Goal: Task Accomplishment & Management: Manage account settings

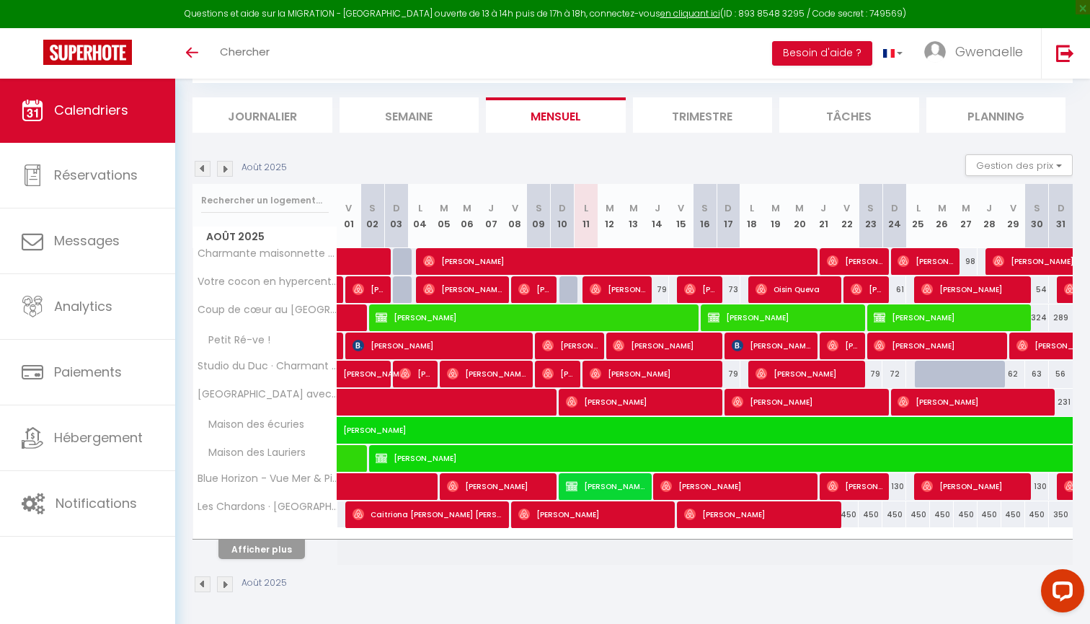
scroll to position [79, 0]
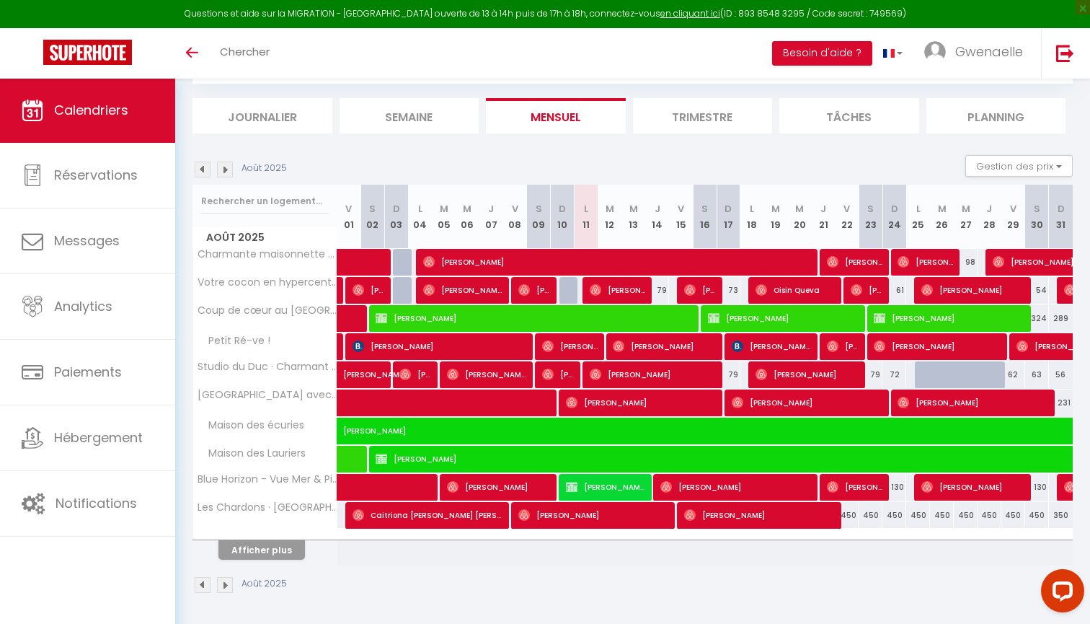
click at [614, 482] on span "[PERSON_NAME]" at bounding box center [605, 486] width 79 height 27
select select "OK"
select select "KO"
select select "0"
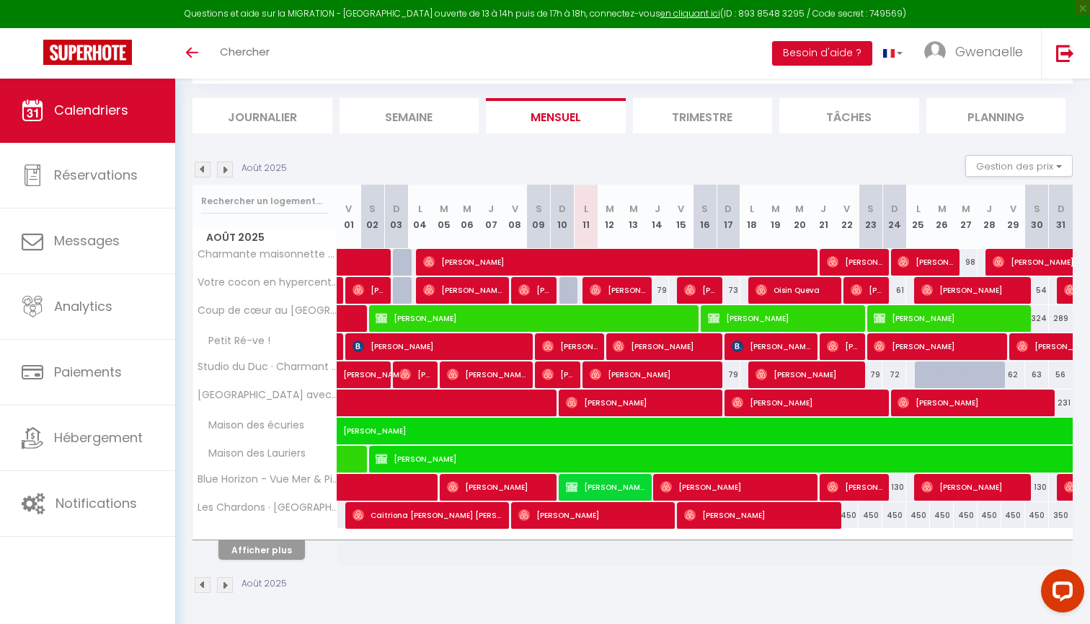
select select "1"
select select
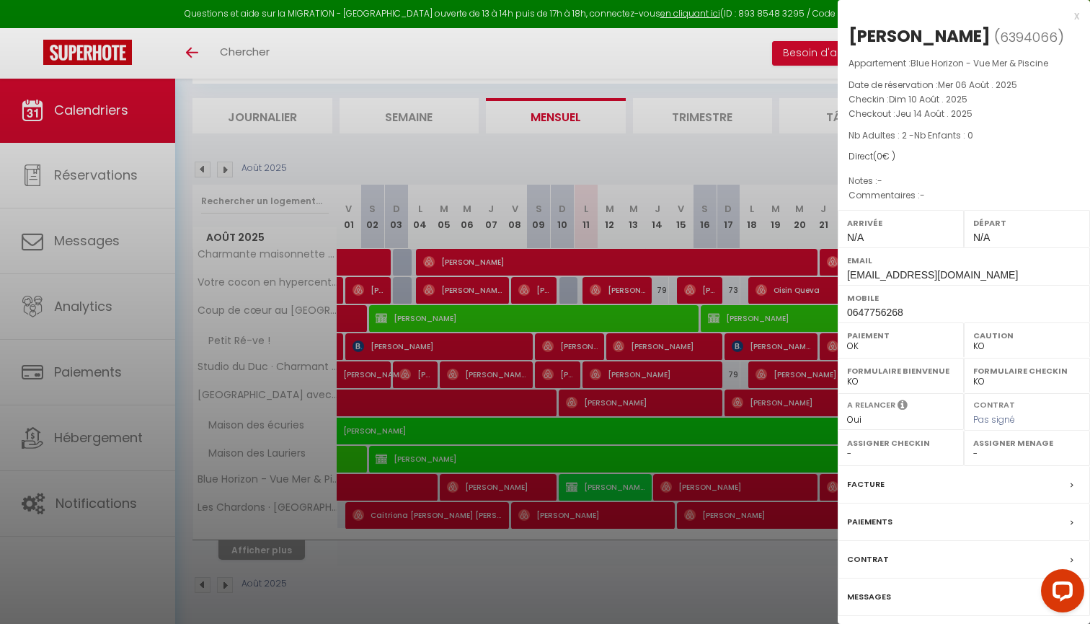
click at [882, 552] on label "Contrat" at bounding box center [868, 559] width 42 height 15
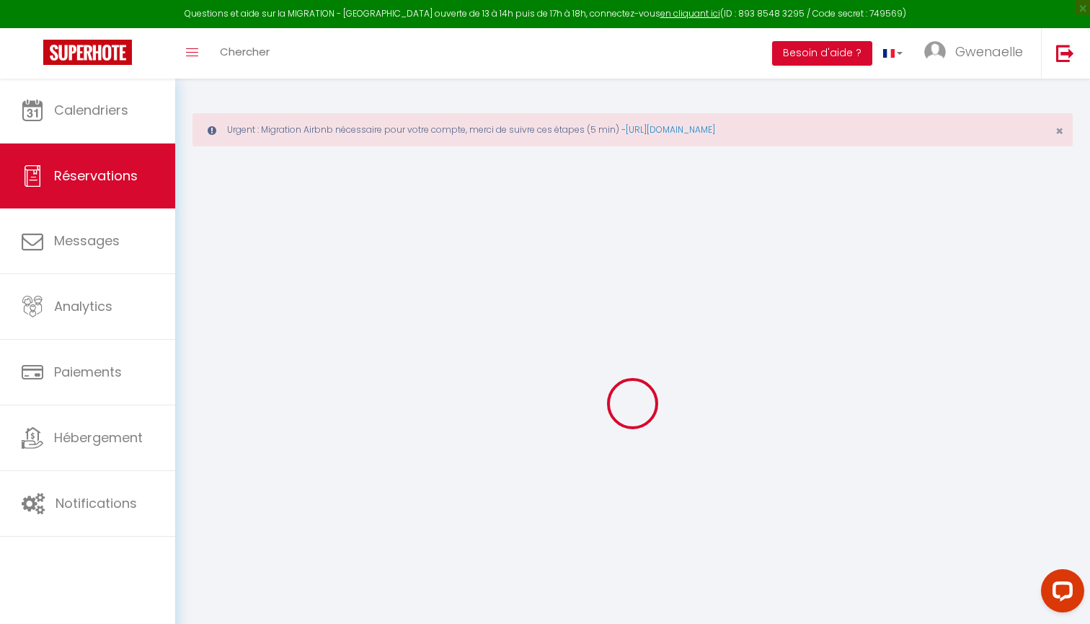
select select
checkbox input "true"
select select
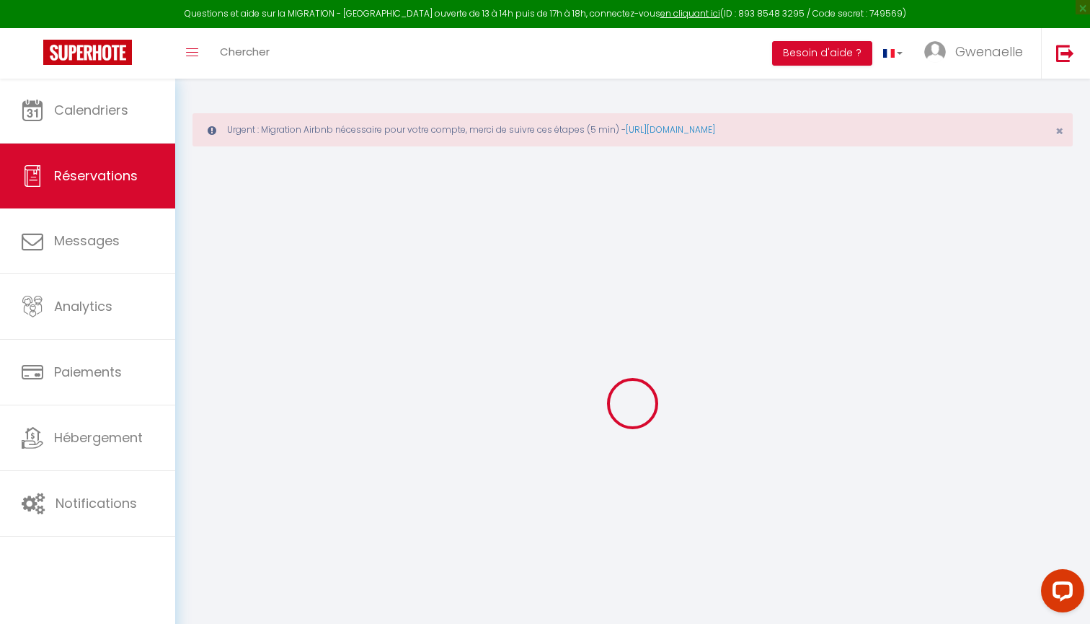
checkbox input "true"
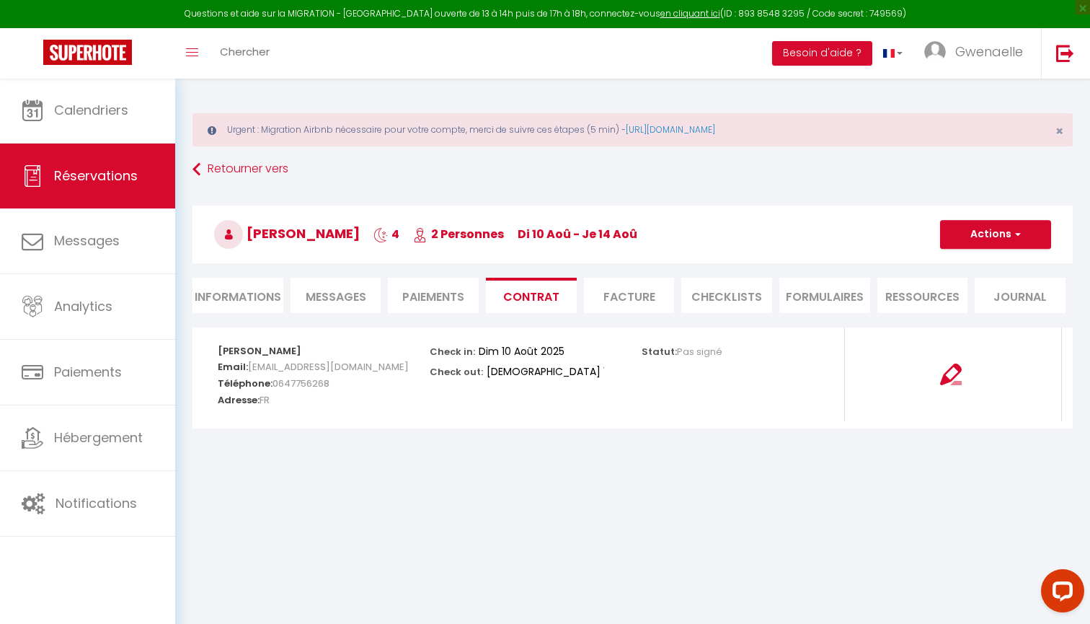
click at [1014, 233] on span "button" at bounding box center [1016, 234] width 9 height 13
click at [872, 235] on h3 "[PERSON_NAME] 4 2 Personnes di 10 Aoû - je 14 Aoû" at bounding box center [633, 234] width 880 height 58
click at [253, 301] on li "Informations" at bounding box center [238, 295] width 91 height 35
select select
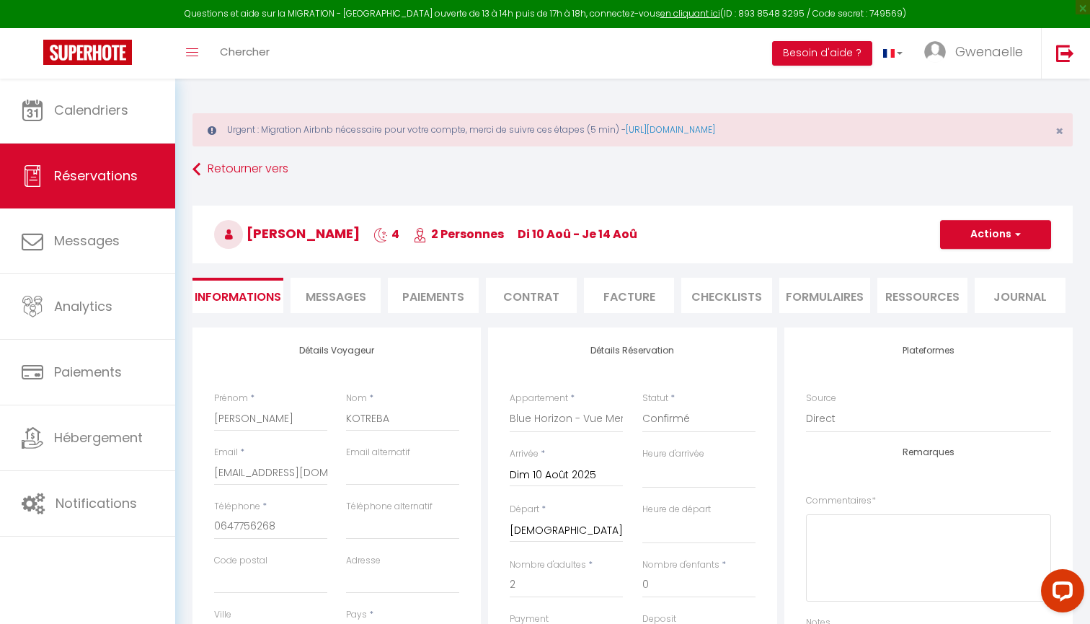
click at [347, 297] on span "Messages" at bounding box center [336, 296] width 61 height 17
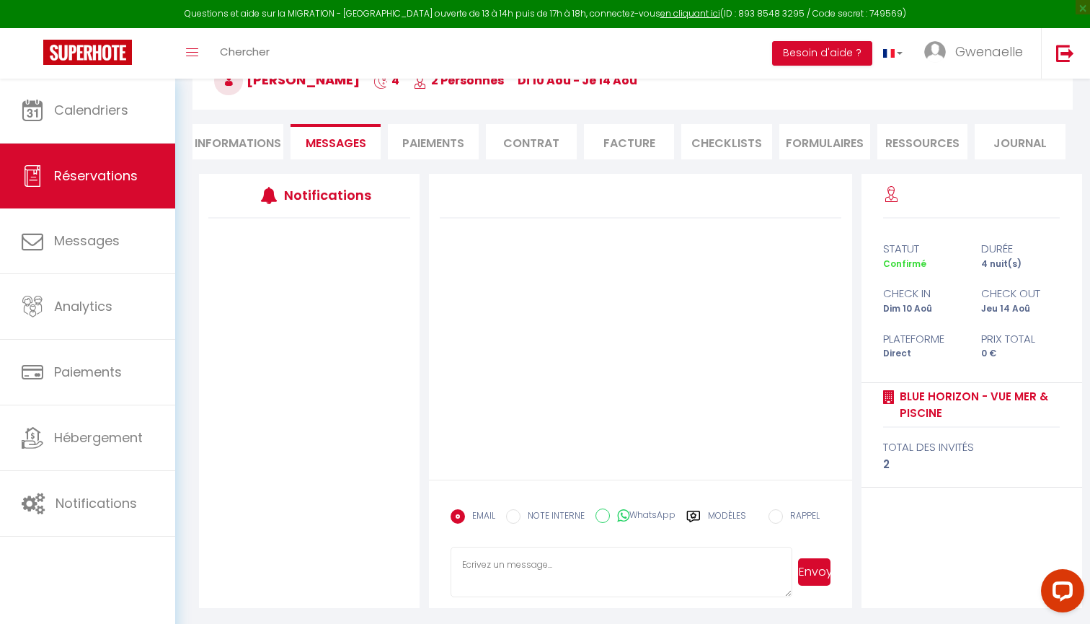
click at [436, 138] on li "Paiements" at bounding box center [433, 141] width 91 height 35
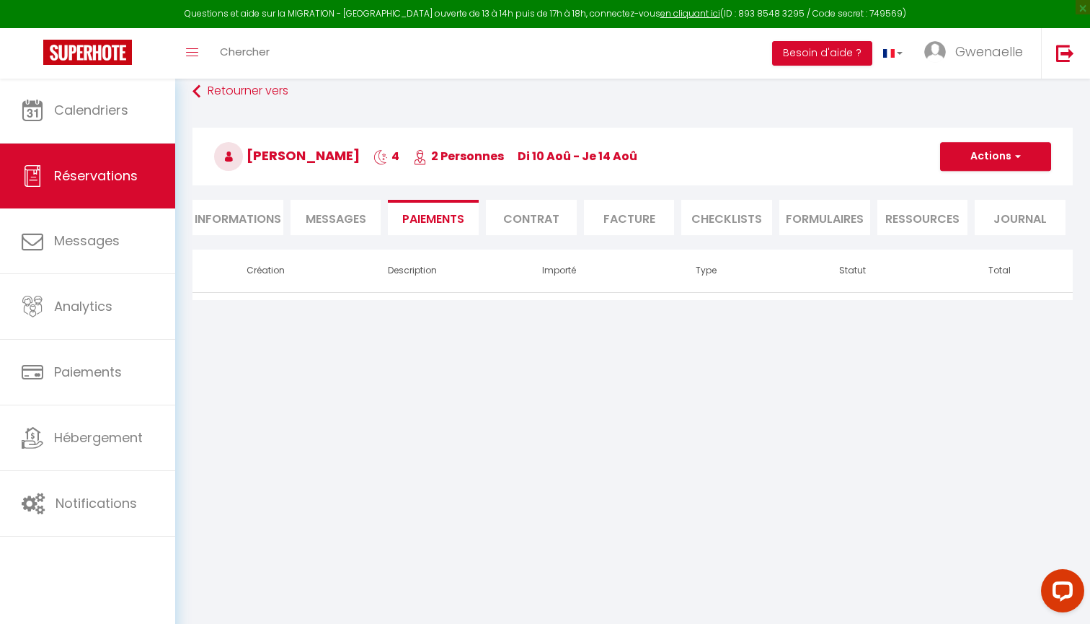
click at [1001, 154] on button "Actions" at bounding box center [995, 156] width 111 height 29
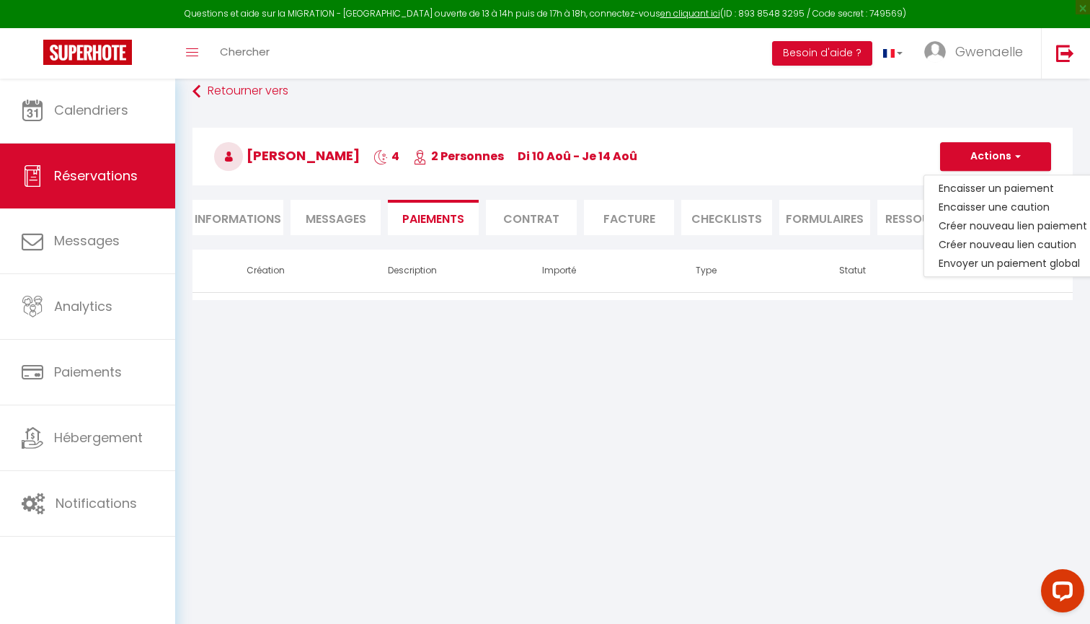
click at [535, 225] on li "Contrat" at bounding box center [531, 217] width 91 height 35
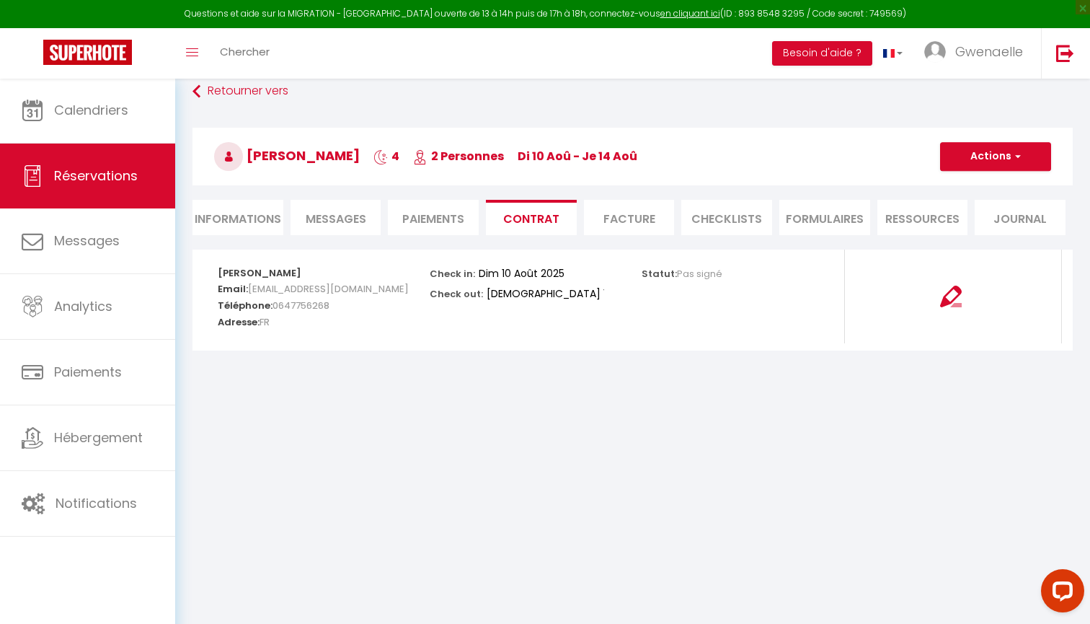
click at [1012, 158] on span "button" at bounding box center [1016, 156] width 9 height 13
click at [626, 225] on li "Facture" at bounding box center [629, 217] width 91 height 35
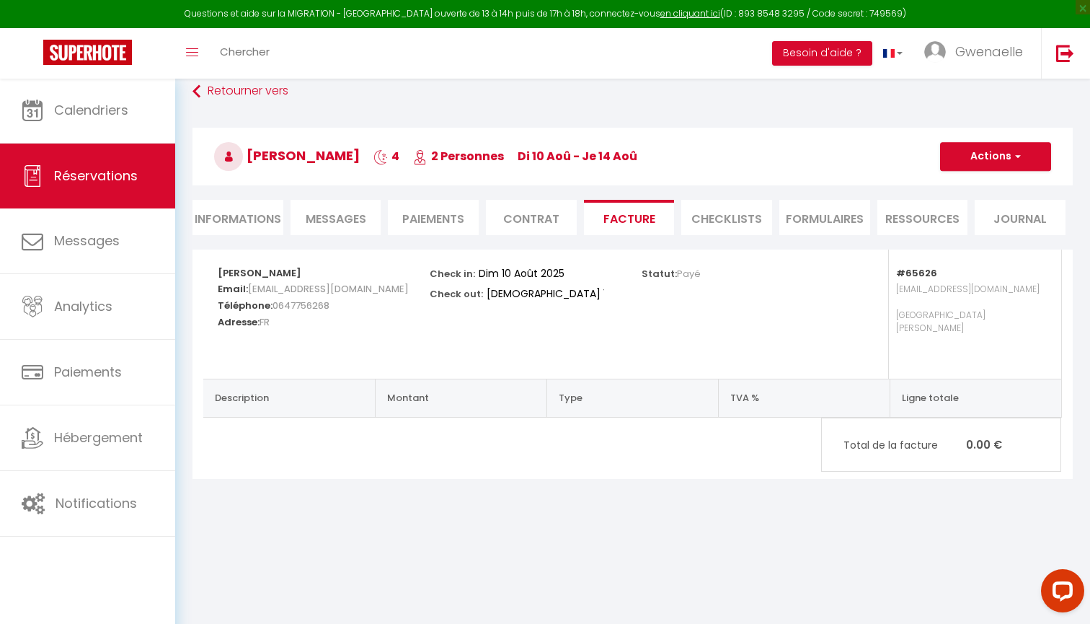
click at [1017, 156] on span "button" at bounding box center [1016, 156] width 9 height 13
click at [849, 164] on h3 "[PERSON_NAME] 4 2 Personnes di 10 Aoû - je 14 Aoû" at bounding box center [633, 157] width 880 height 58
click at [704, 238] on div "Retourner vers [PERSON_NAME] 4 2 Personnes di 10 Aoû - je 14 Aoû Actions Enregi…" at bounding box center [632, 164] width 899 height 171
click at [218, 218] on li "Informations" at bounding box center [238, 217] width 91 height 35
select select
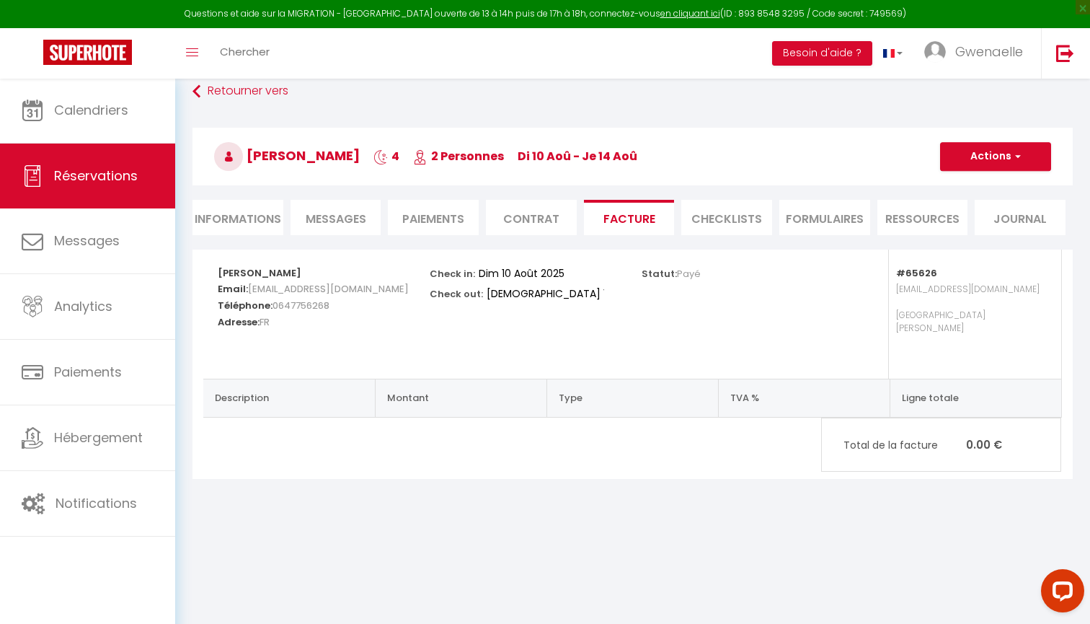
select select
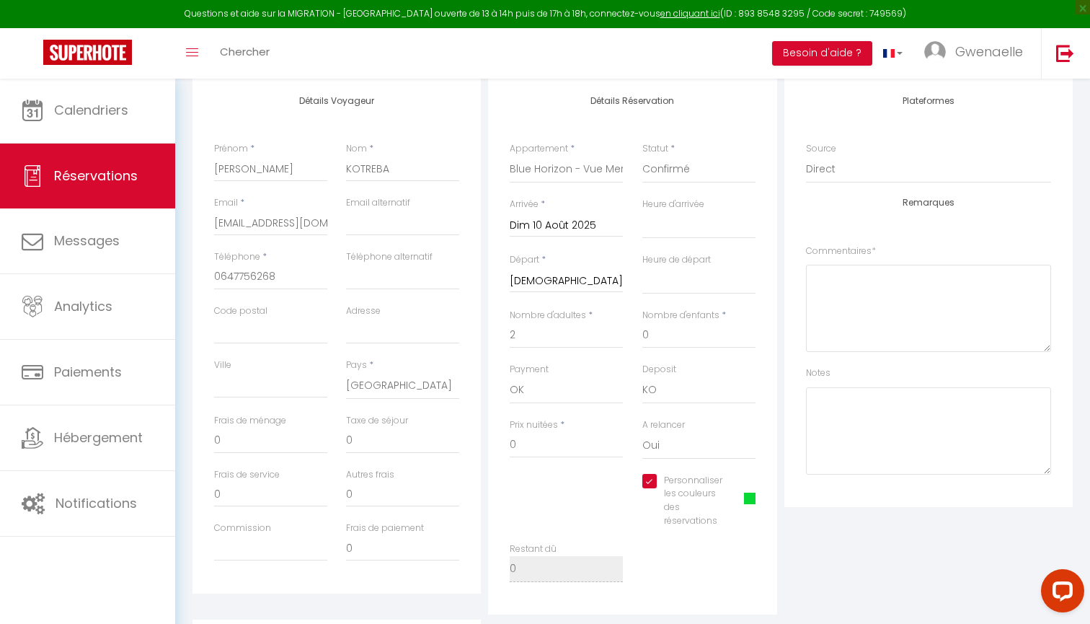
scroll to position [251, 0]
select select "0"
select select
checkbox input "true"
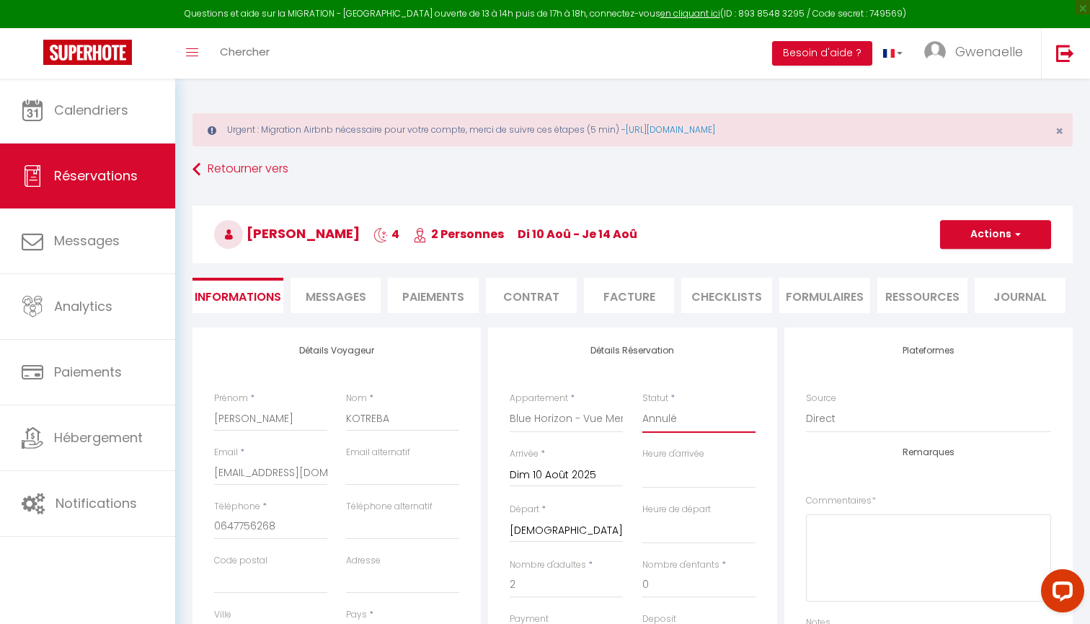
scroll to position [0, 0]
click at [1013, 242] on button "Actions" at bounding box center [995, 234] width 111 height 29
click at [987, 263] on link "Enregistrer" at bounding box center [981, 266] width 114 height 19
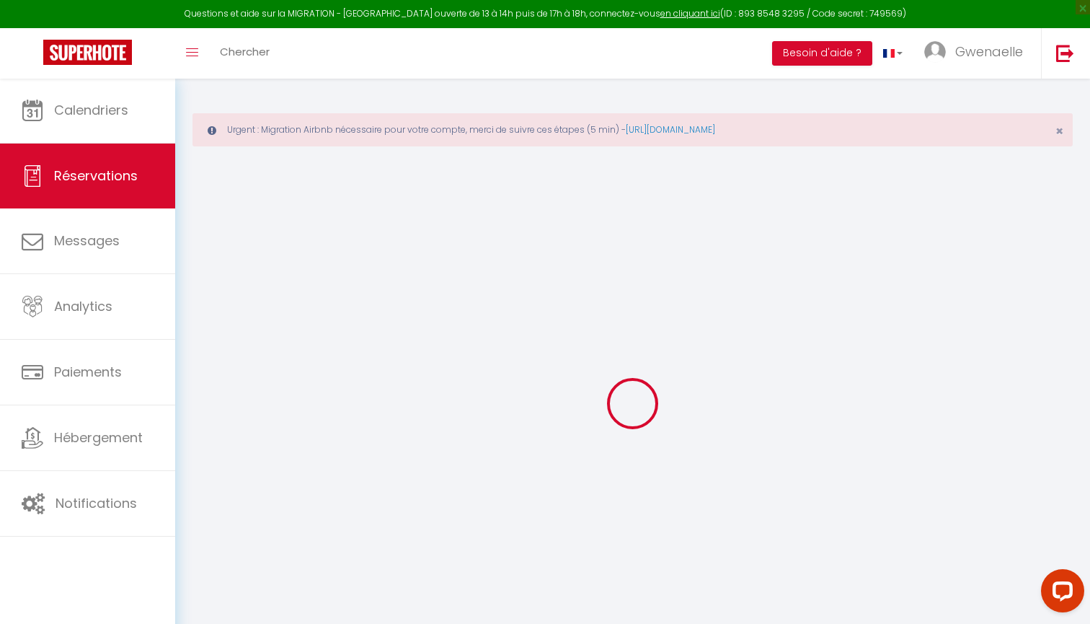
select select "not_cancelled"
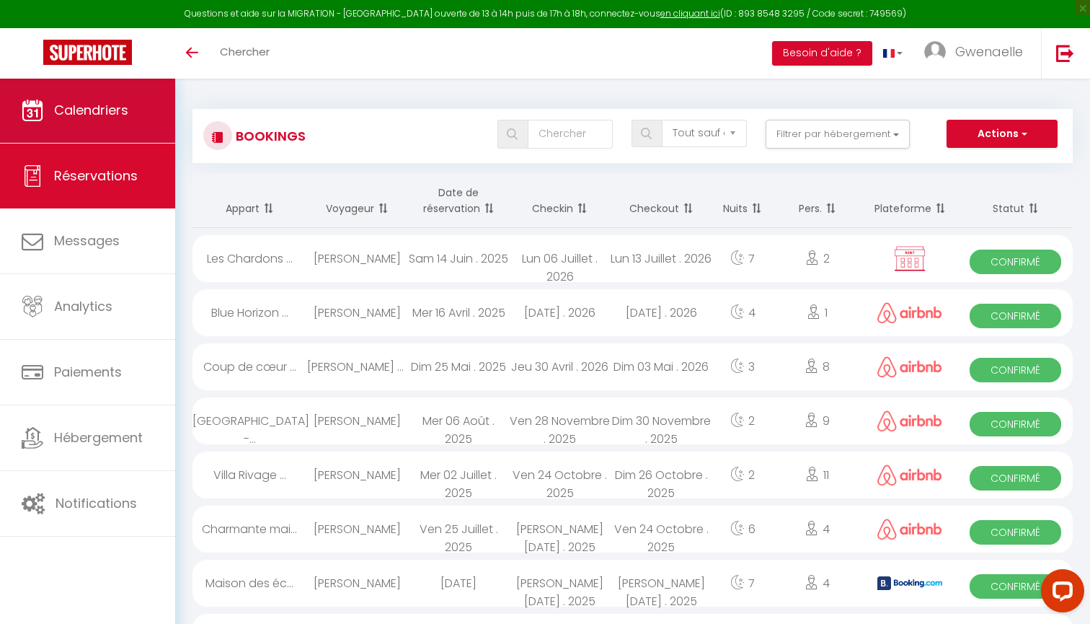
click at [115, 117] on span "Calendriers" at bounding box center [91, 110] width 74 height 18
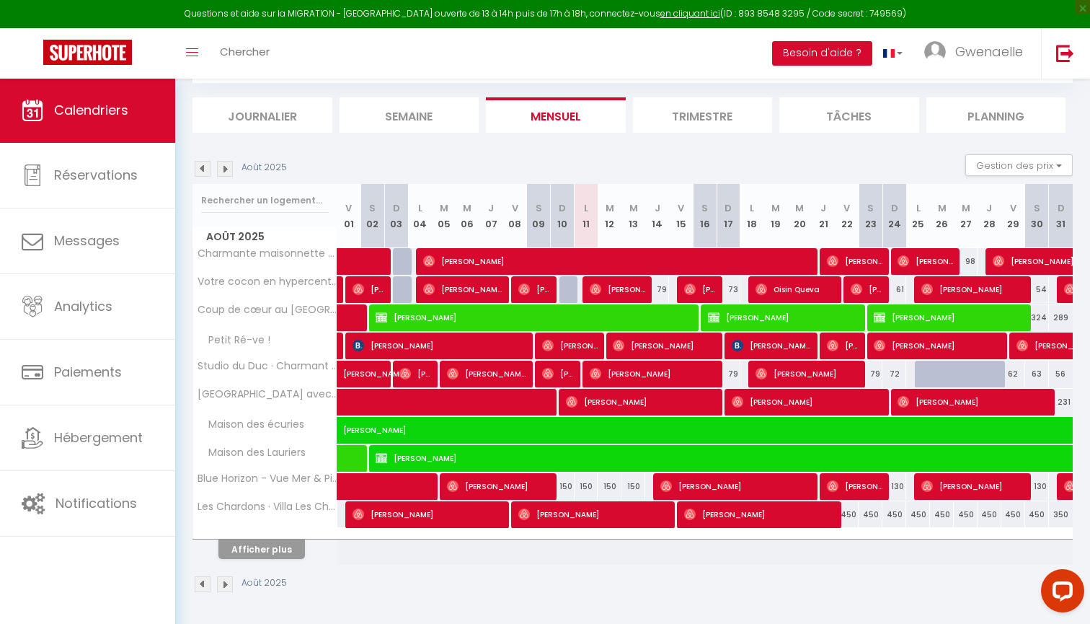
scroll to position [141, 0]
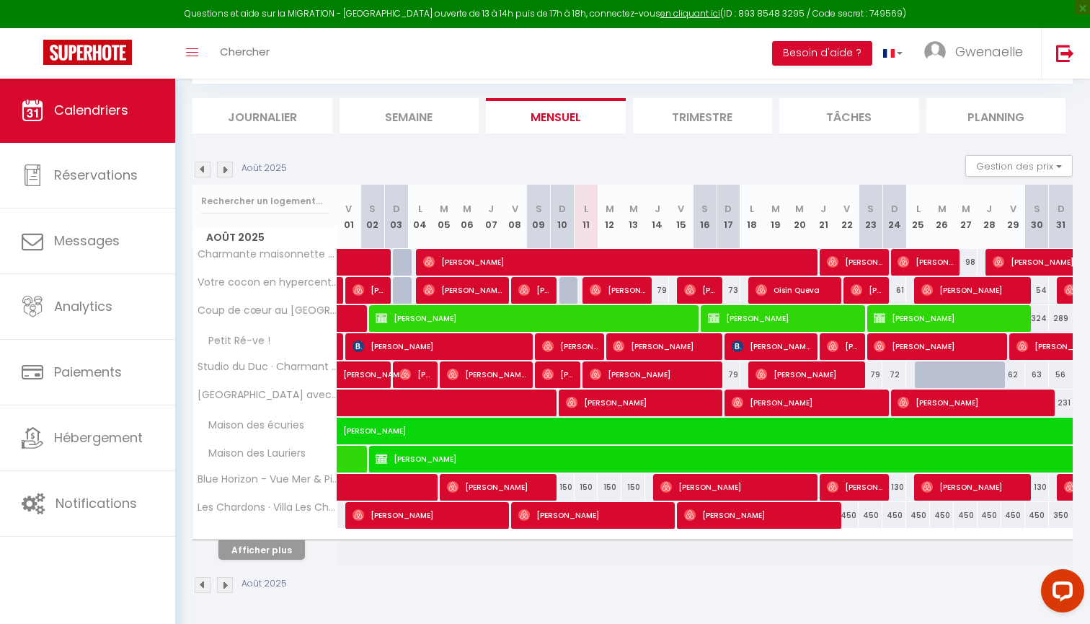
click at [570, 485] on div "150" at bounding box center [563, 487] width 24 height 27
type input "150"
type input "Dim 10 Août 2025"
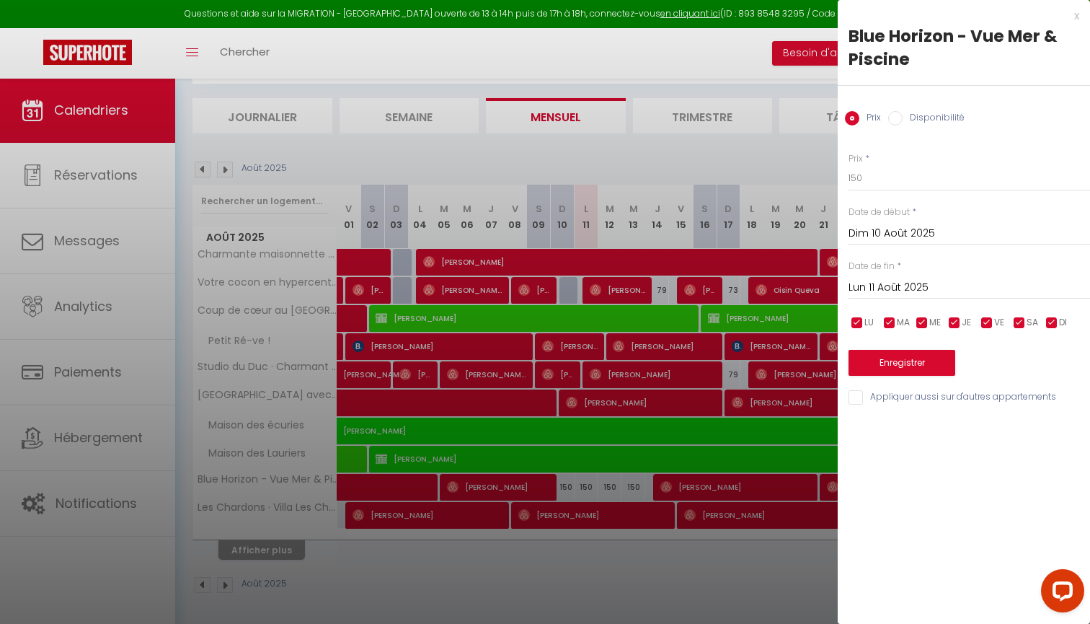
click at [894, 285] on input "Lun 11 Août 2025" at bounding box center [970, 287] width 242 height 19
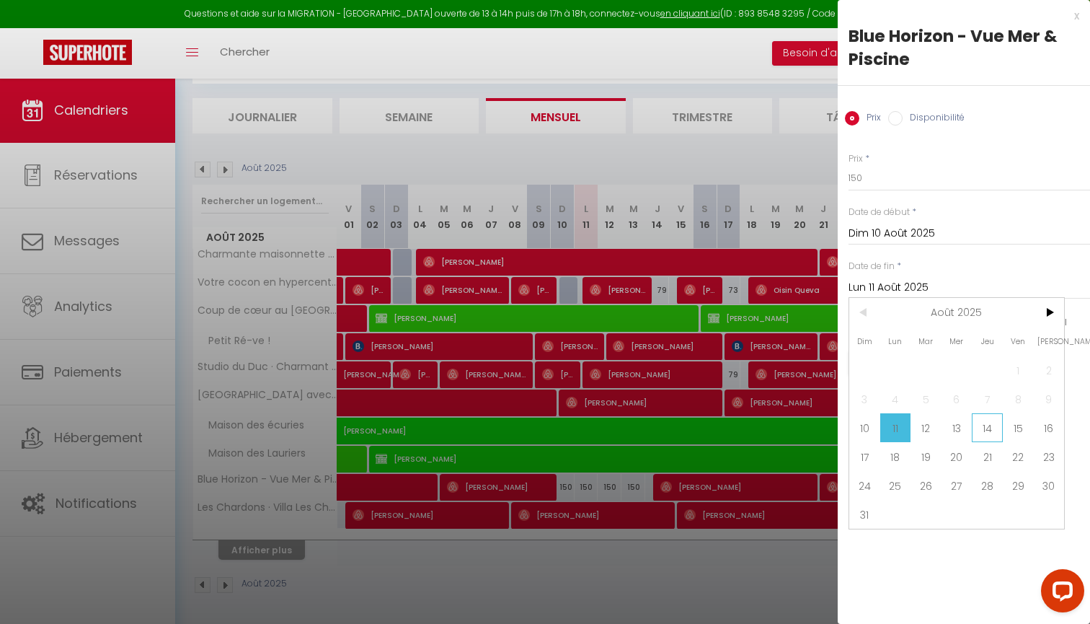
click at [983, 432] on span "14" at bounding box center [987, 427] width 31 height 29
type input "[DEMOGRAPHIC_DATA] 14 Août 2025"
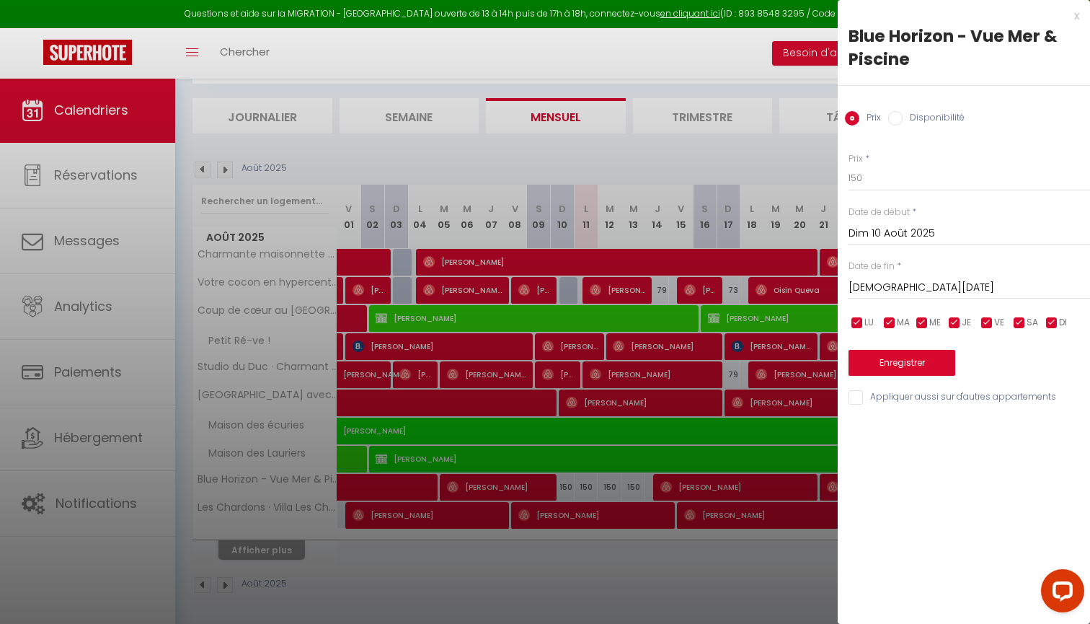
click at [901, 118] on input "Disponibilité" at bounding box center [895, 118] width 14 height 14
radio input "true"
radio input "false"
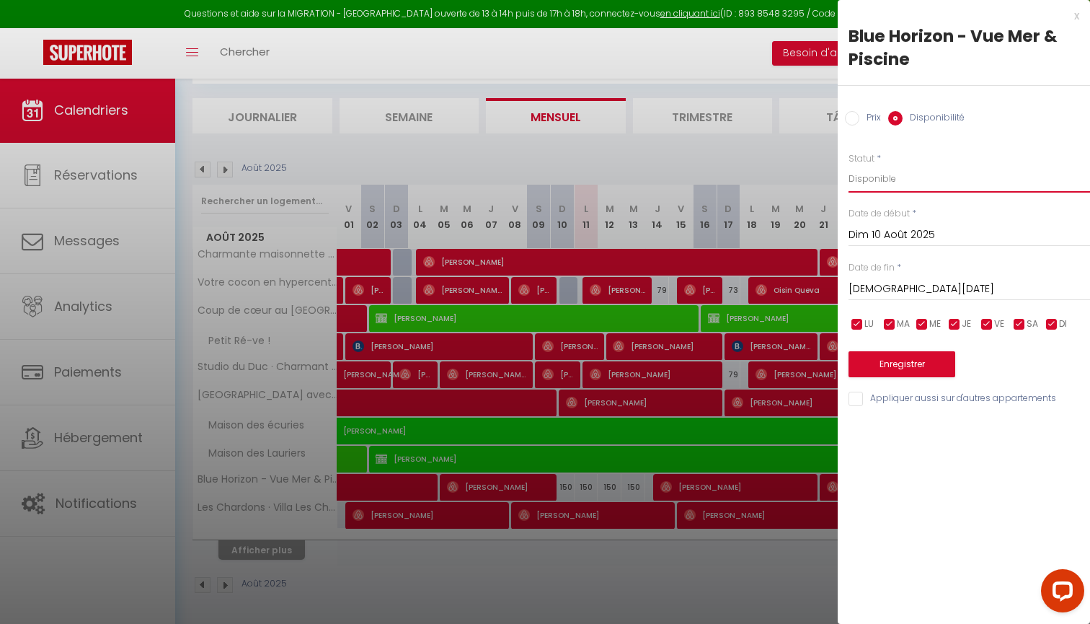
click at [888, 182] on select "Disponible Indisponible" at bounding box center [970, 178] width 242 height 27
select select "0"
click at [933, 363] on button "Enregistrer" at bounding box center [902, 364] width 107 height 26
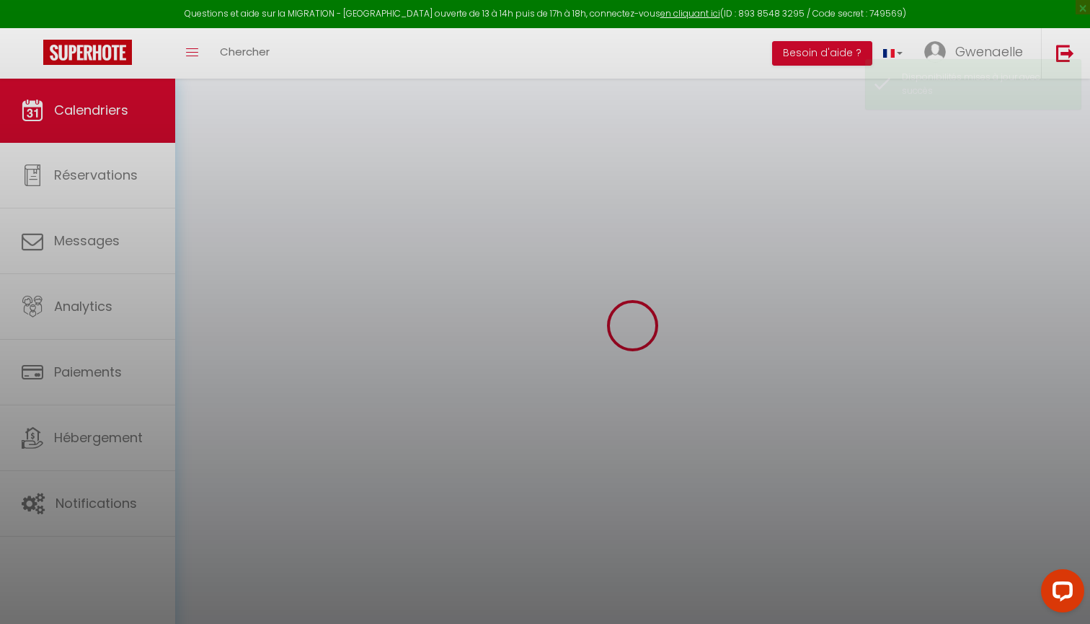
scroll to position [78, 0]
